Goal: Information Seeking & Learning: Compare options

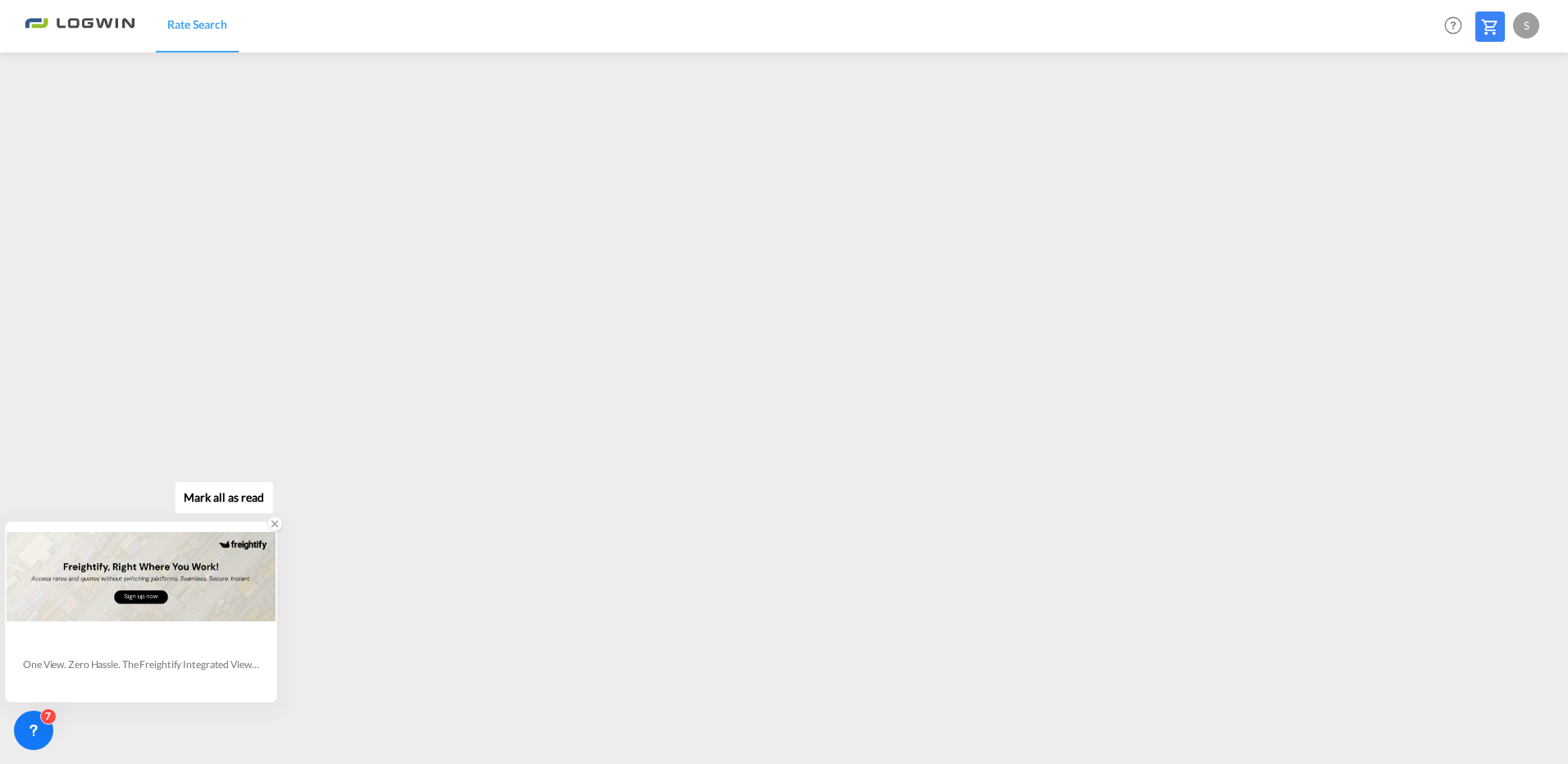
click at [271, 526] on icon at bounding box center [275, 524] width 12 height 12
